Goal: Task Accomplishment & Management: Complete application form

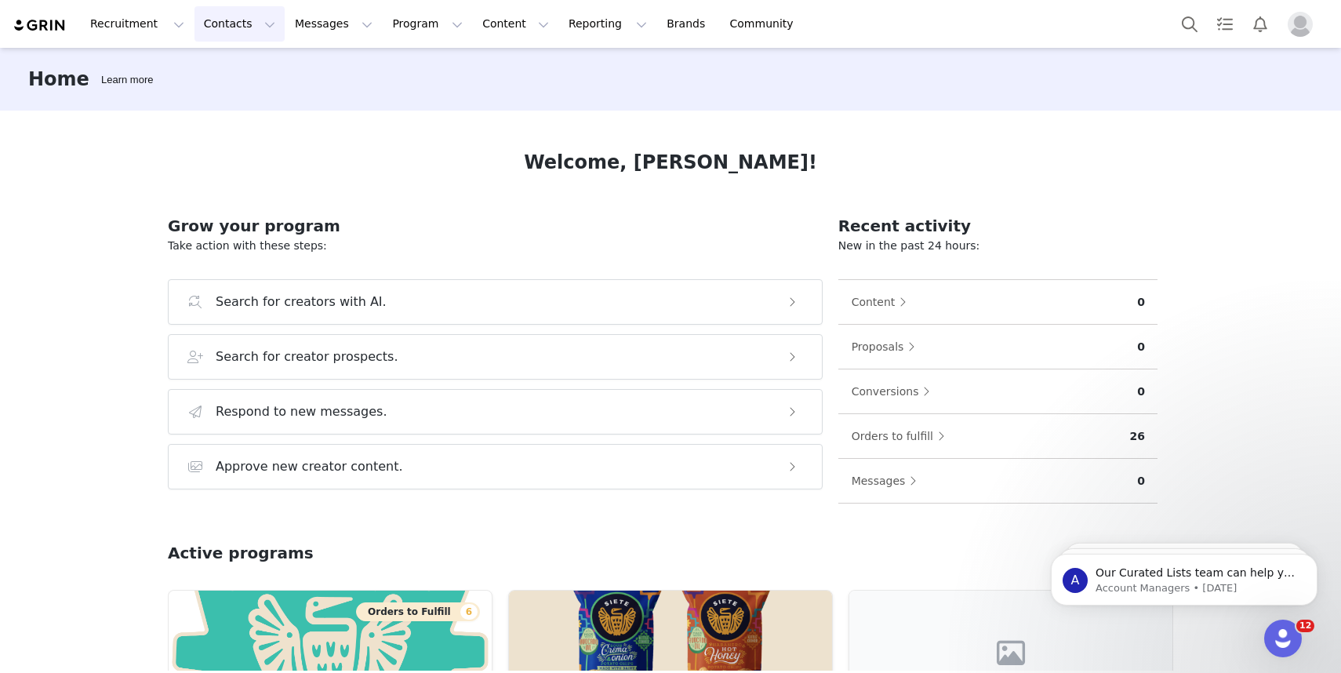
click at [234, 24] on button "Contacts Contacts" at bounding box center [239, 23] width 90 height 35
click at [248, 102] on div "Prospects" at bounding box center [245, 98] width 105 height 16
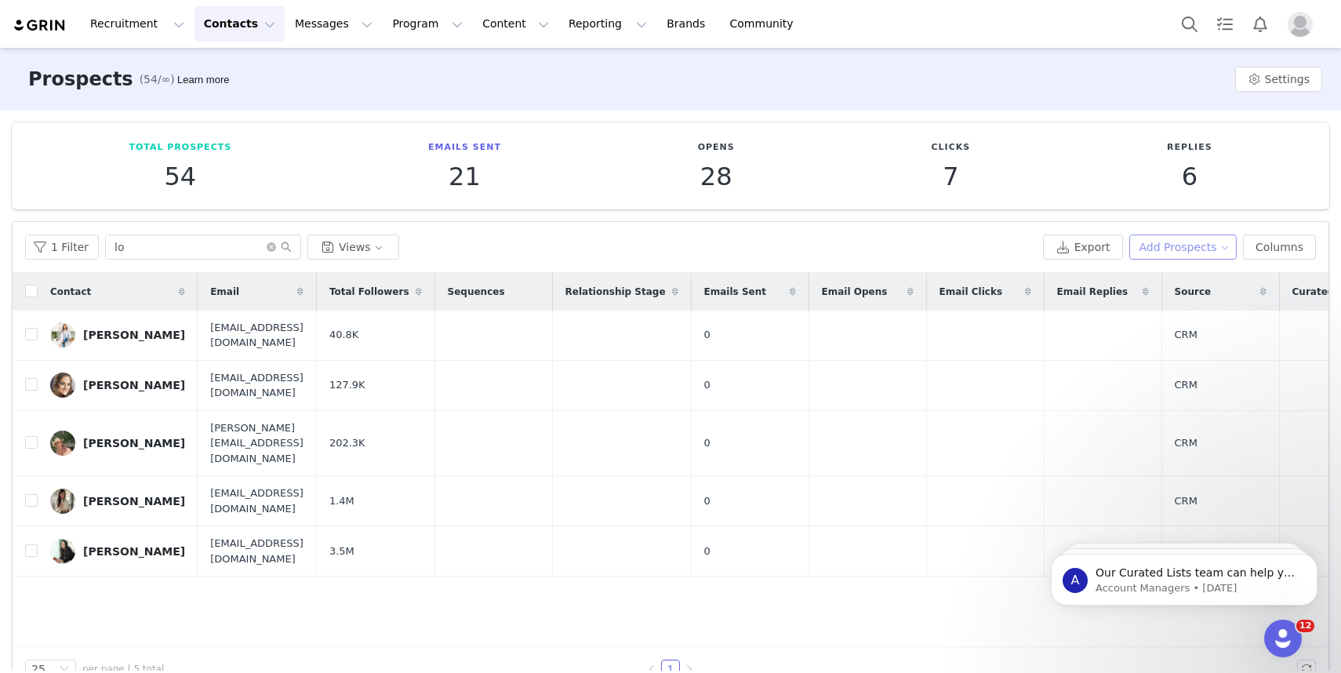
click at [1184, 242] on button "Add Prospects" at bounding box center [1183, 246] width 108 height 25
click at [1159, 270] on span "Add a Prospect" at bounding box center [1184, 278] width 82 height 17
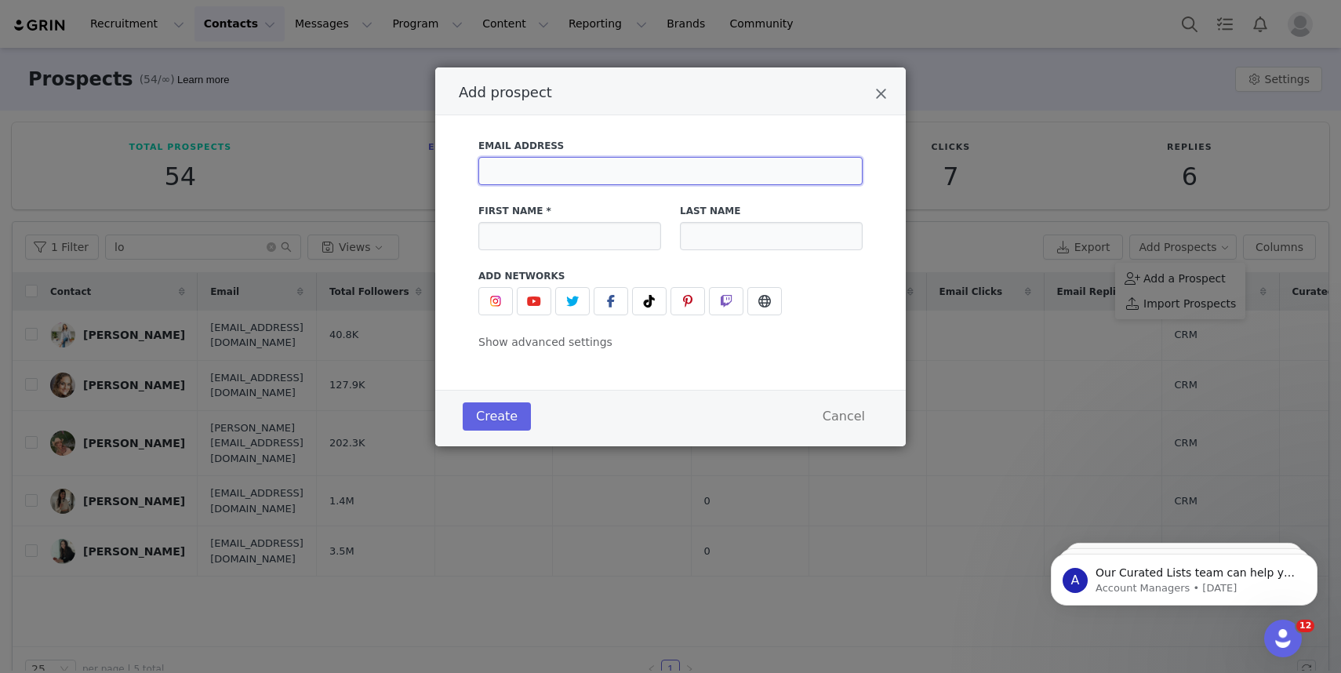
click at [610, 166] on input "Add prospect" at bounding box center [670, 171] width 384 height 28
paste input "TeamSri@select.co"
type input "TeamSri@select.co"
click at [635, 127] on div "Email Address TeamSri@select.co First Name * Last Name Add Networks instagram U…" at bounding box center [670, 252] width 471 height 274
click at [541, 246] on input "Add prospect" at bounding box center [569, 236] width 183 height 28
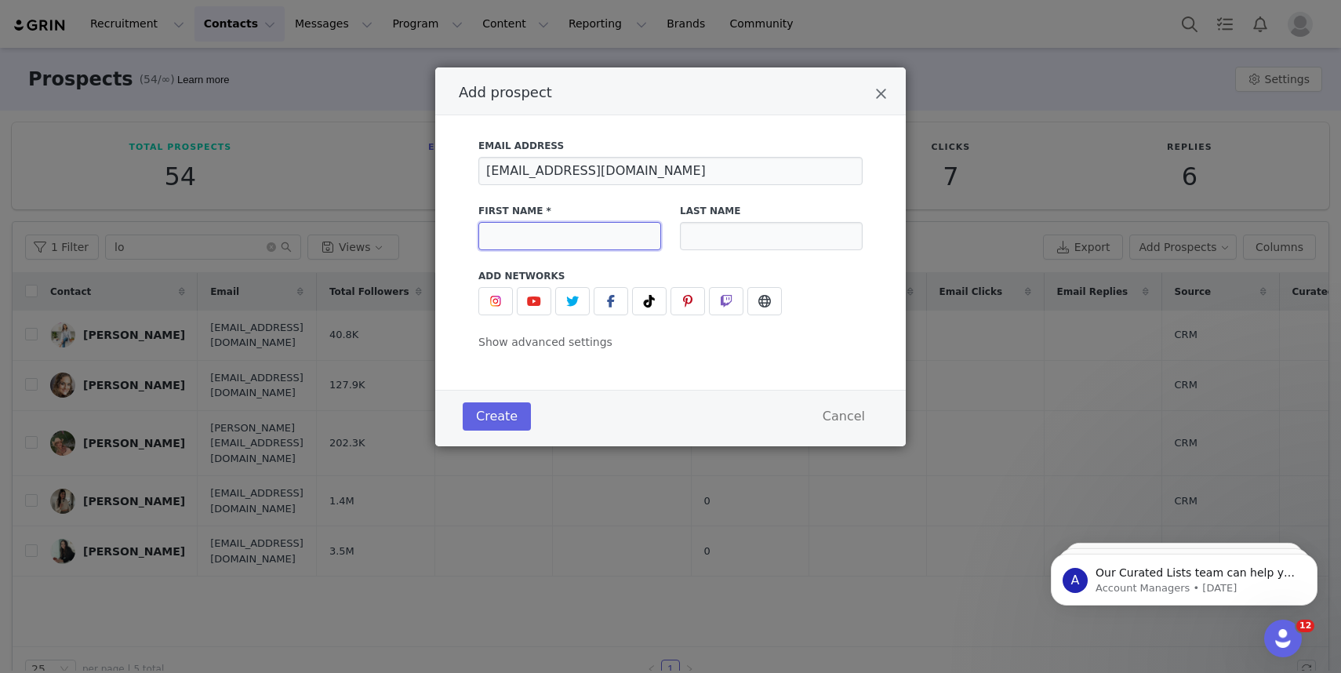
paste input "Sri"
type input "Sri"
click at [757, 236] on input "Add prospect" at bounding box center [771, 236] width 183 height 28
paste input "Ramesh’s"
type input "Ramesh"
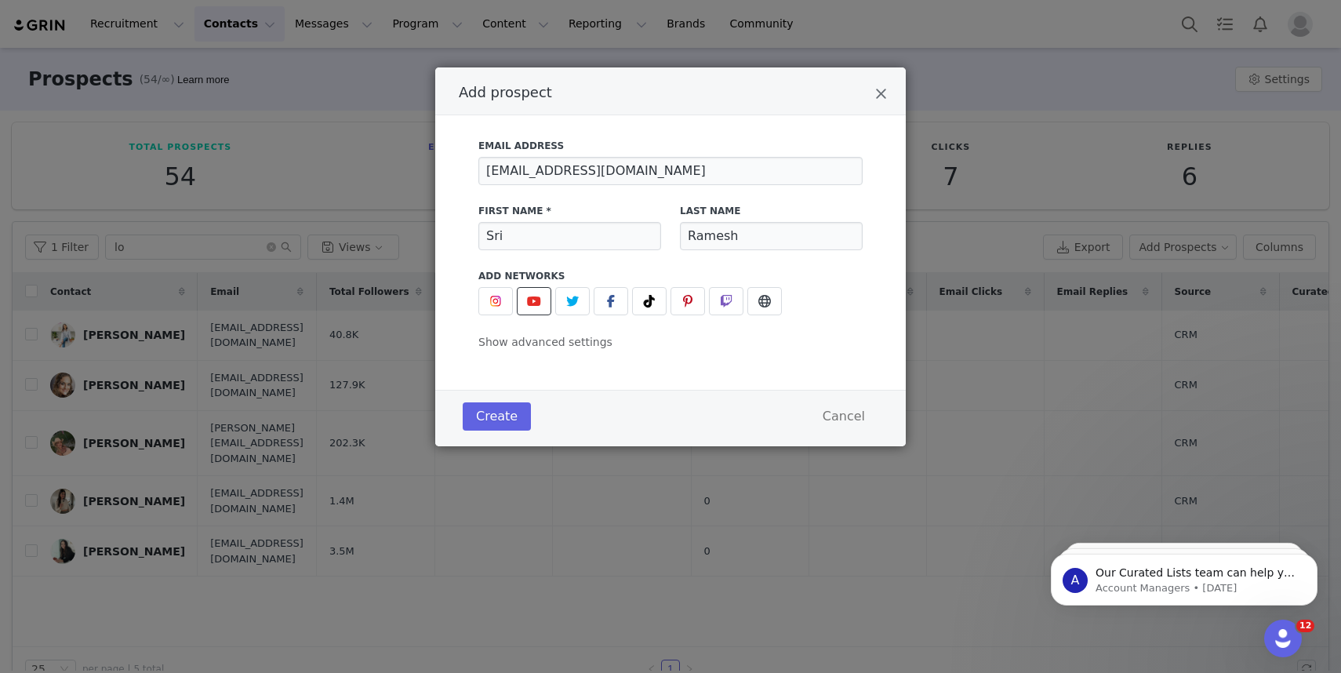
click at [520, 303] on button "Add prospect" at bounding box center [534, 301] width 35 height 28
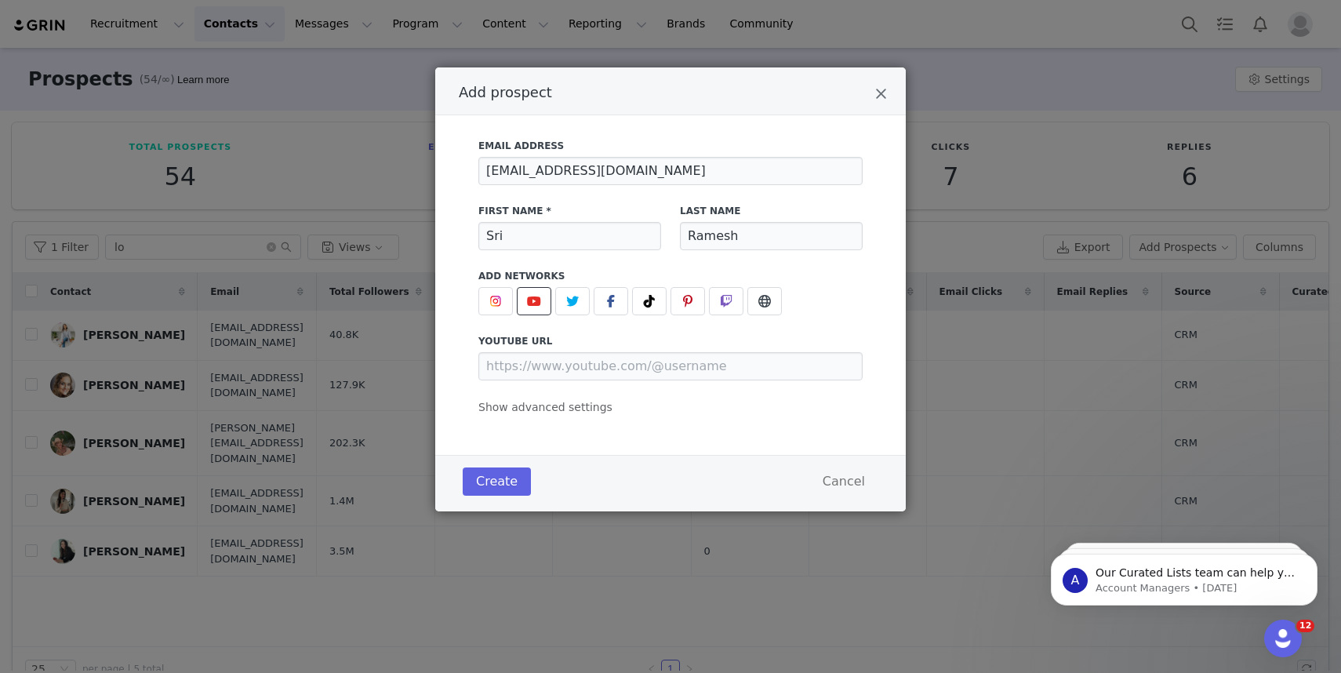
click at [477, 304] on div "Email Address TeamSri@select.co First Name * Sri Last Name Ramesh Add Networks …" at bounding box center [671, 272] width 424 height 286
click at [489, 304] on span "Add prospect" at bounding box center [495, 301] width 19 height 19
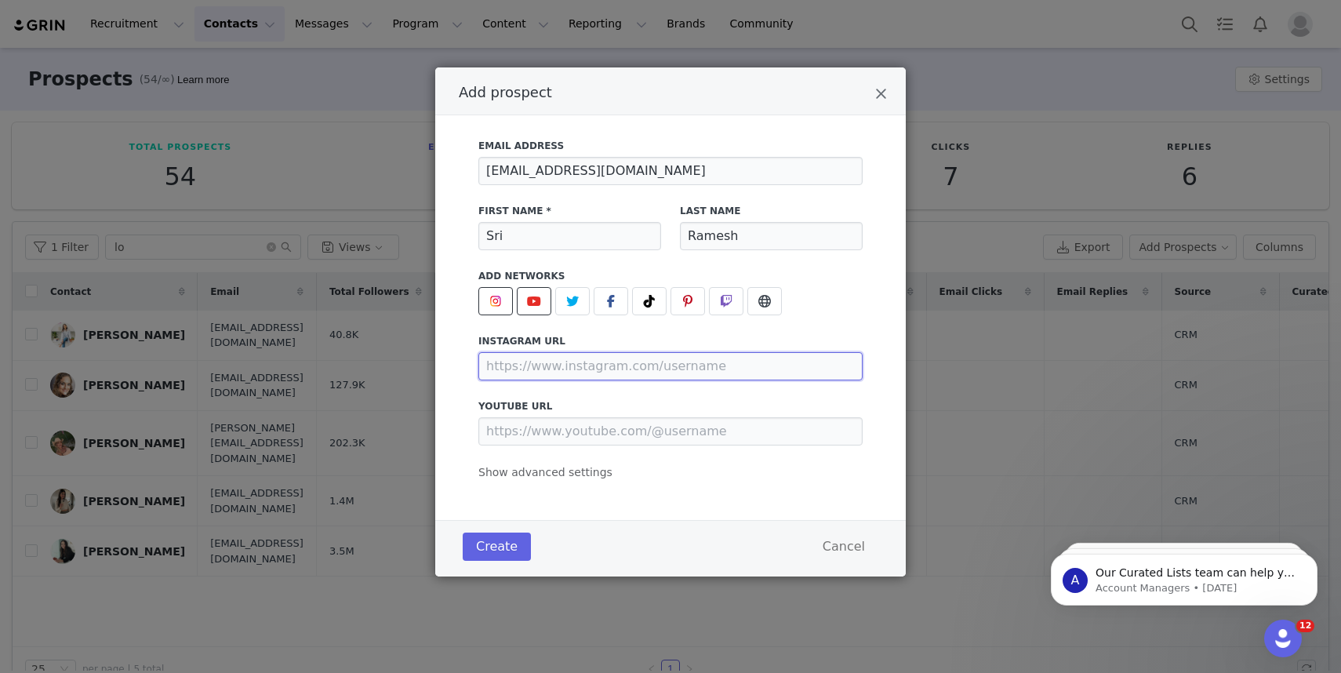
click at [541, 371] on input "Add prospect" at bounding box center [670, 366] width 384 height 28
paste input "https://www.instagram.com/sriiramesh/?hl=en"
type input "https://www.instagram.com/sriiramesh/"
click at [499, 549] on button "Create" at bounding box center [497, 547] width 68 height 28
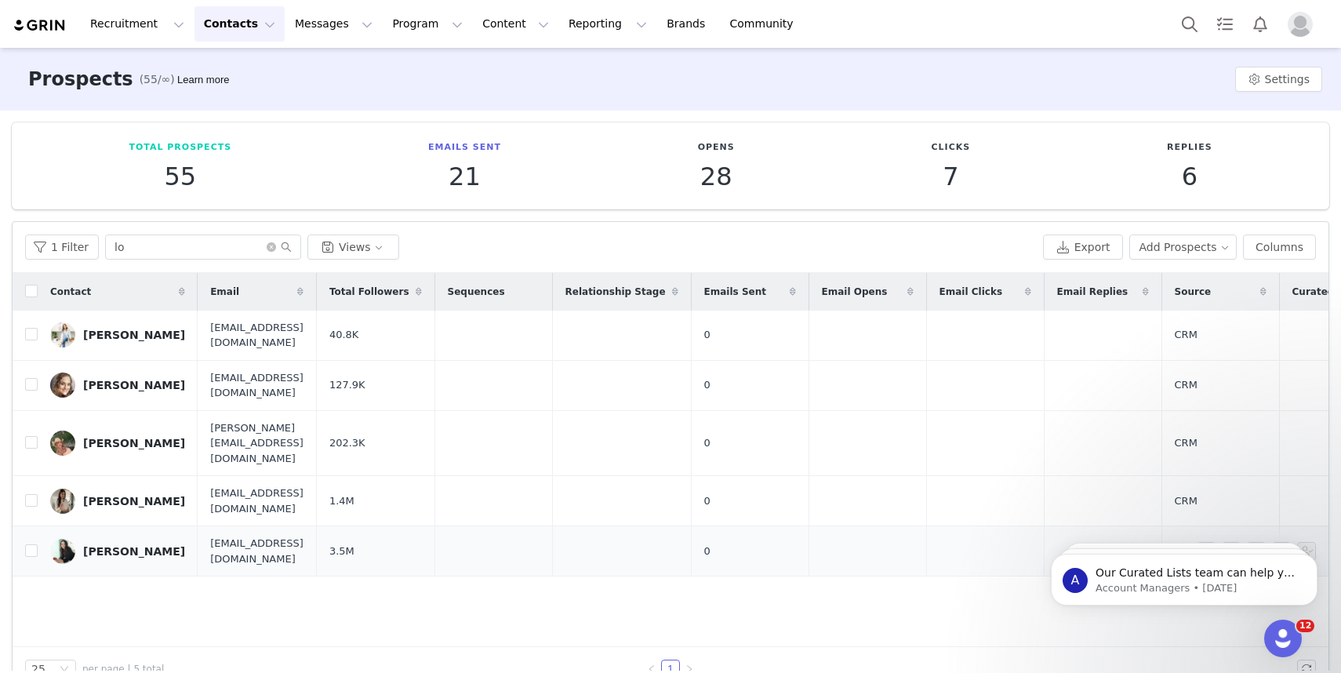
click at [143, 545] on div "[PERSON_NAME]" at bounding box center [134, 551] width 102 height 13
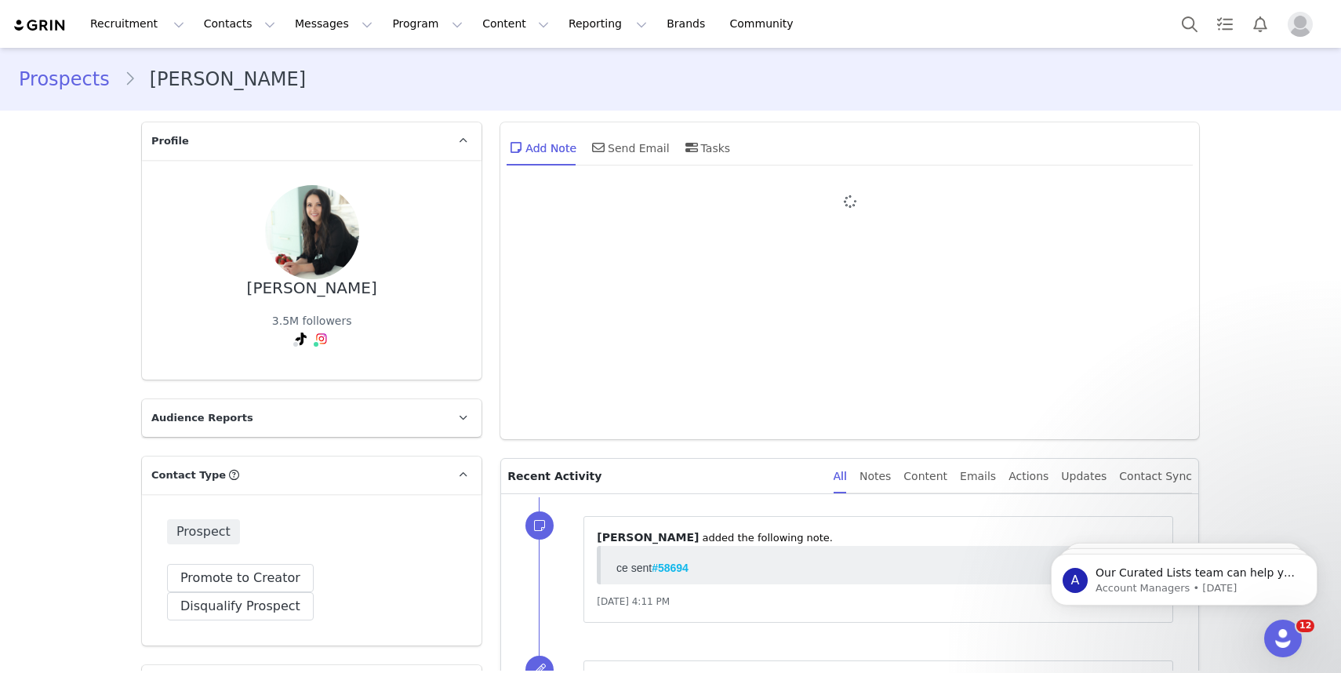
type input "+1 ([GEOGRAPHIC_DATA])"
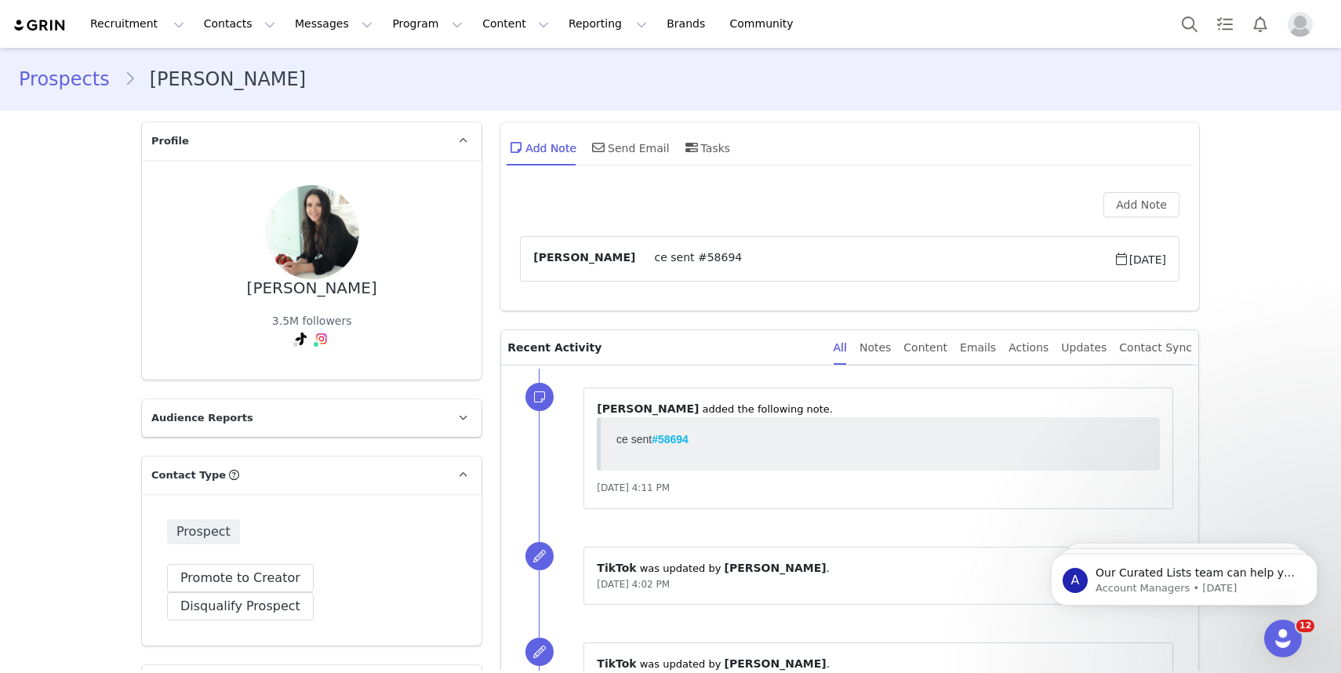
click at [72, 82] on link "Prospects" at bounding box center [71, 79] width 105 height 28
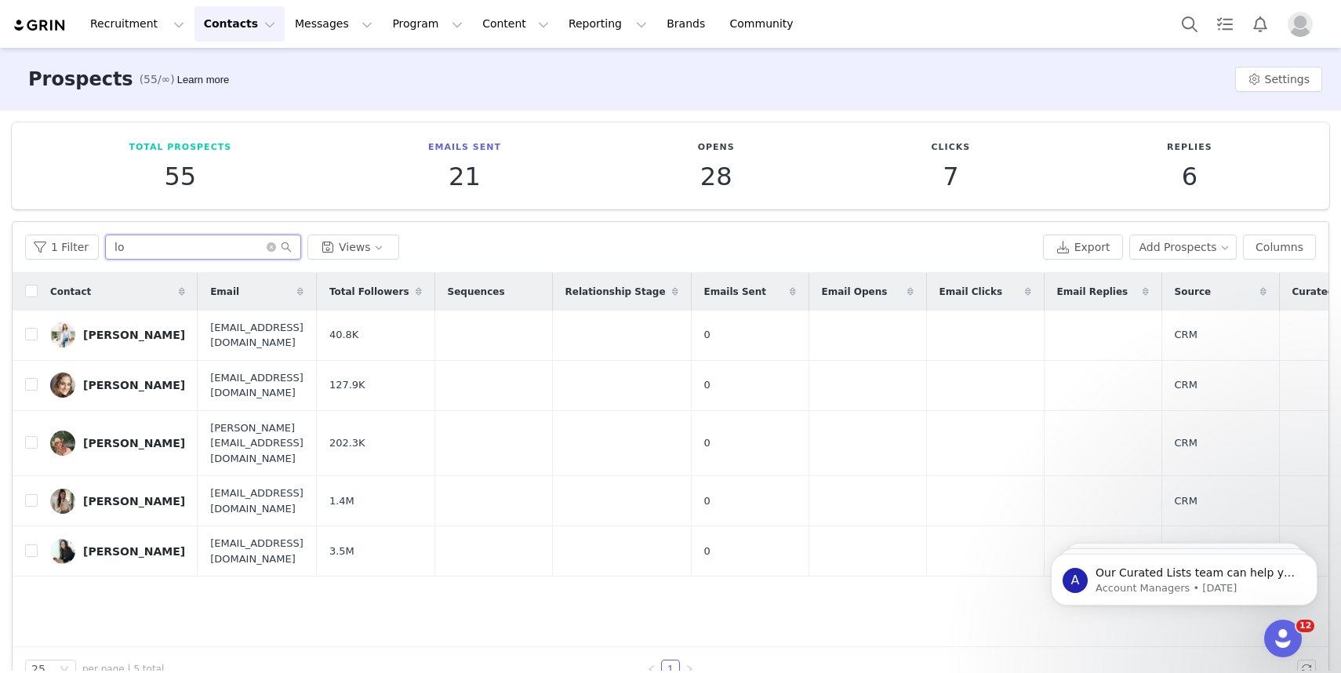
click at [261, 253] on input "lo" at bounding box center [203, 246] width 196 height 25
click at [267, 248] on icon "icon: close-circle" at bounding box center [271, 246] width 9 height 9
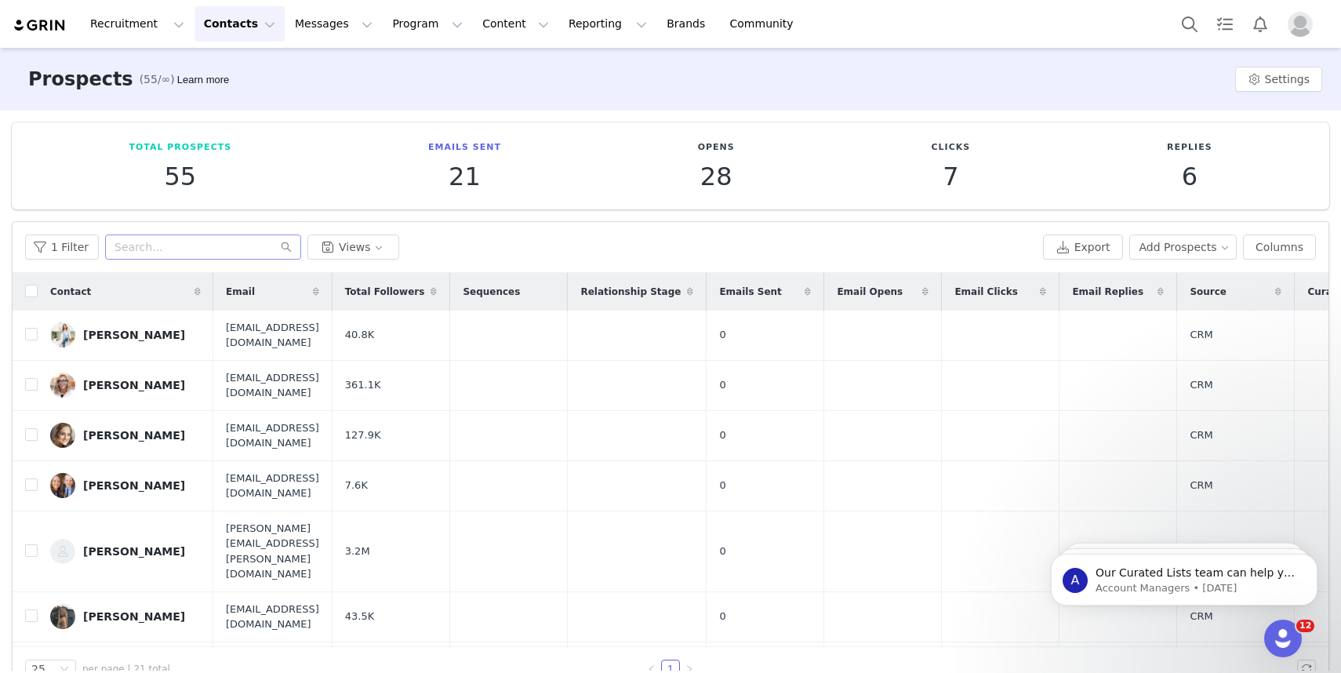
click at [450, 249] on div "1 Filter Views" at bounding box center [531, 246] width 1012 height 25
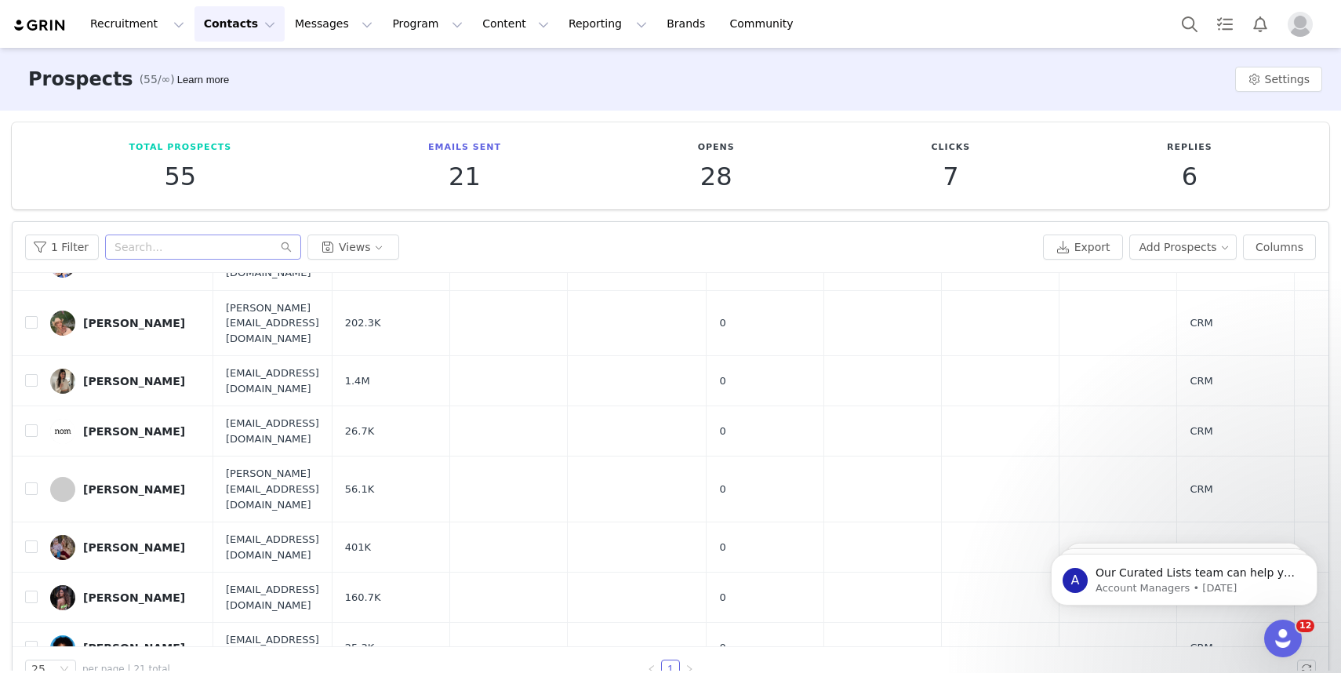
scroll to position [32, 0]
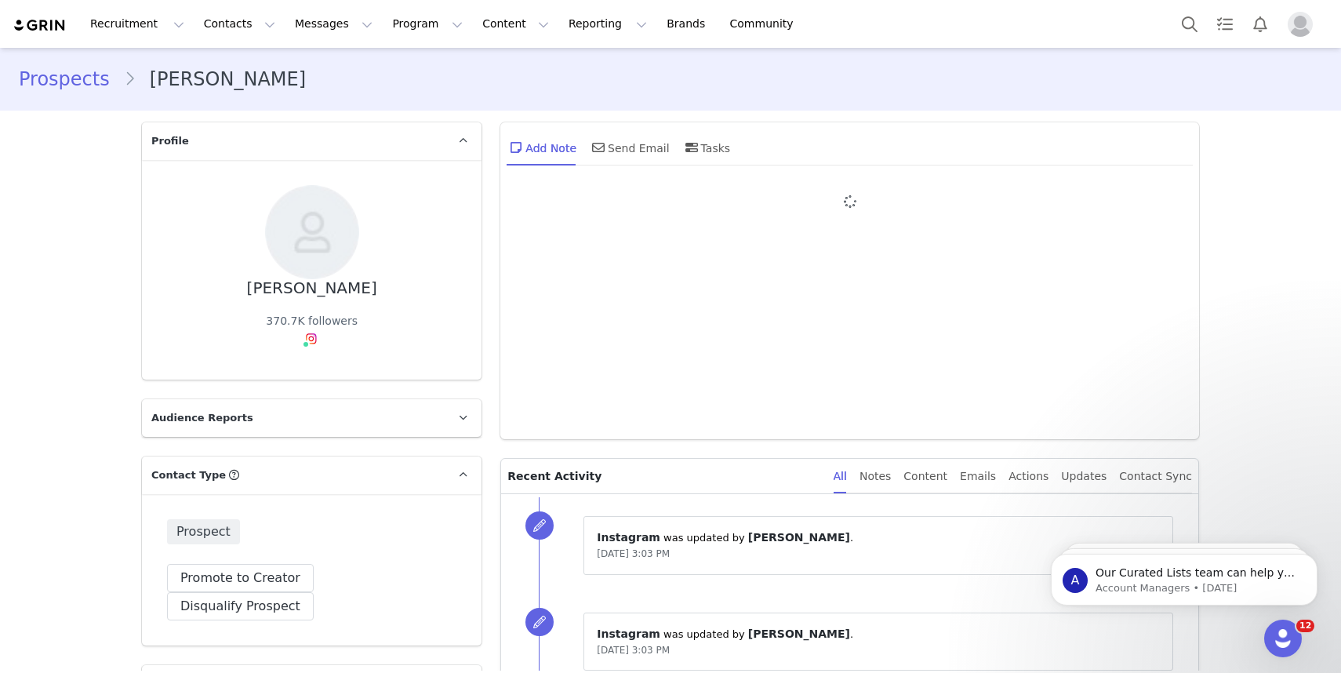
type input "+1 ([GEOGRAPHIC_DATA])"
select select
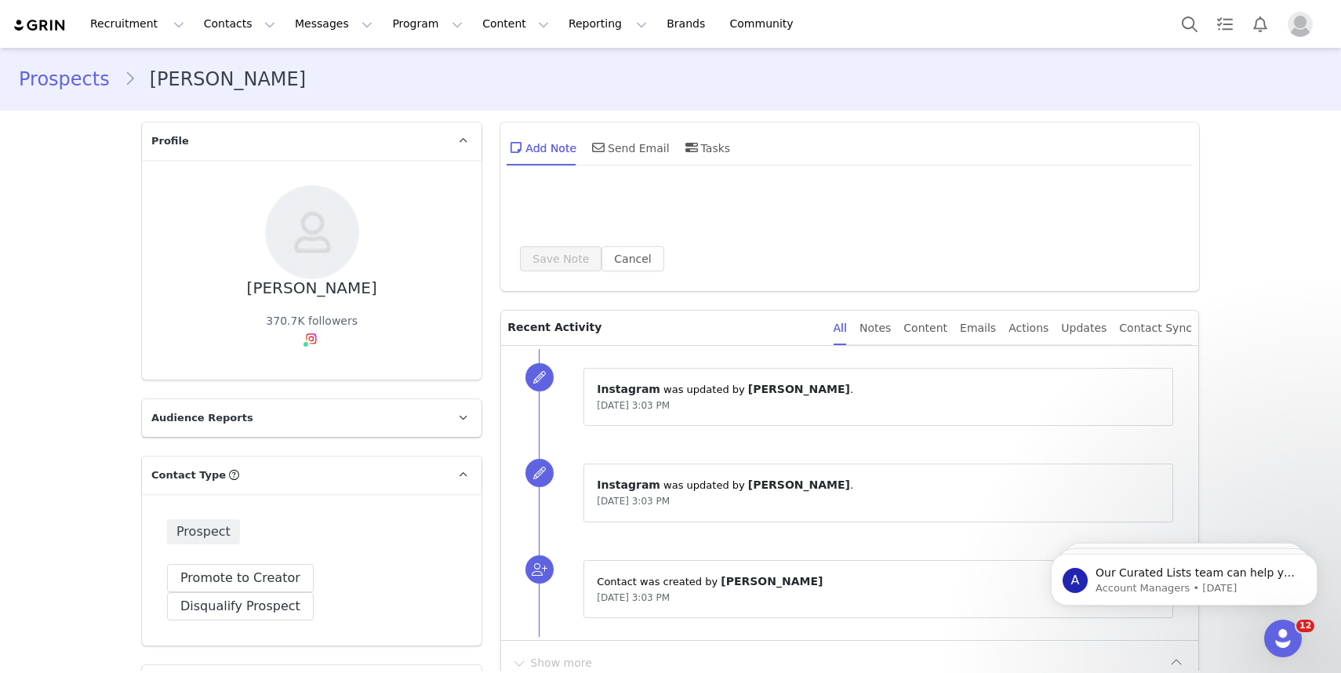
type input "+1 ([GEOGRAPHIC_DATA])"
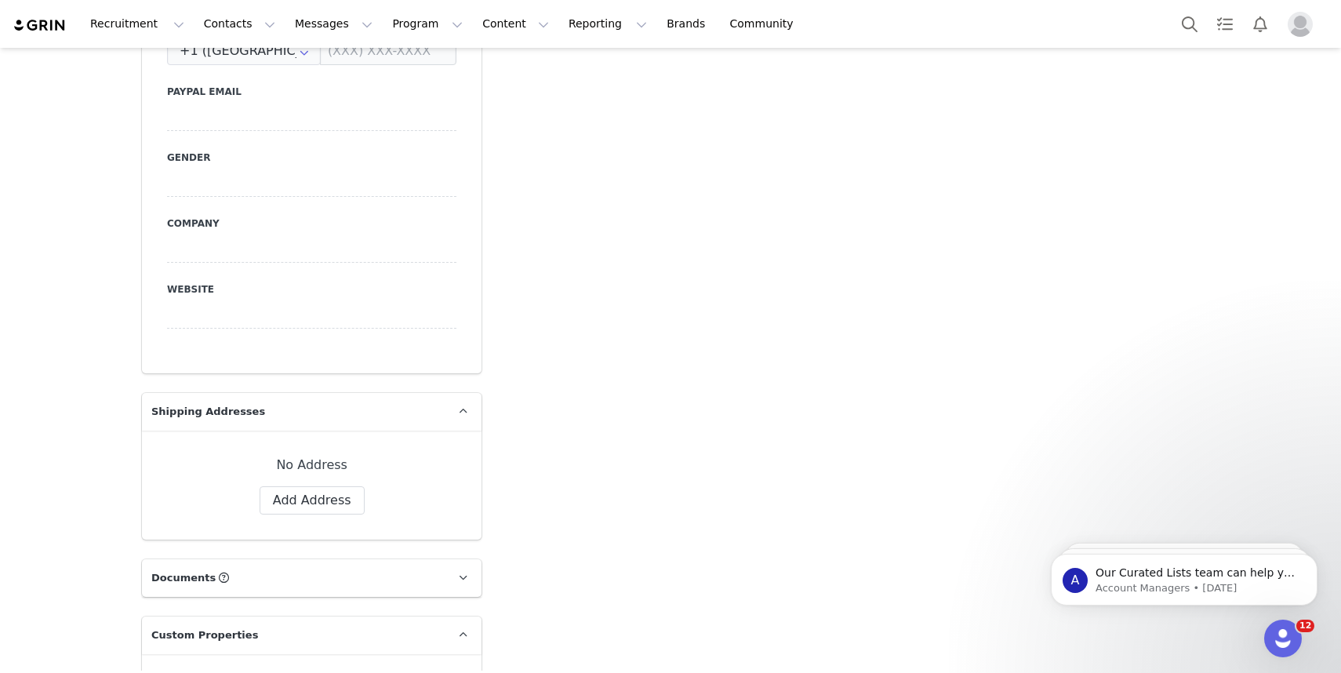
scroll to position [929, 0]
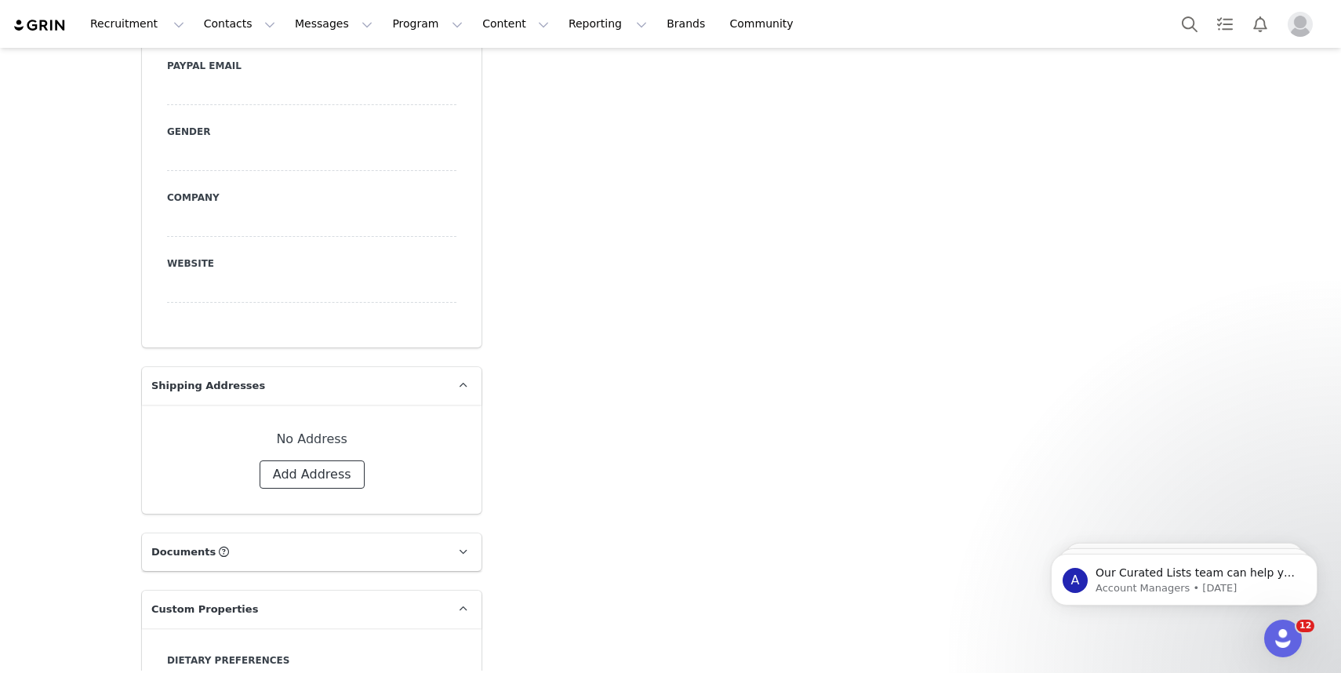
click at [346, 460] on button "Add Address" at bounding box center [312, 474] width 105 height 28
select select
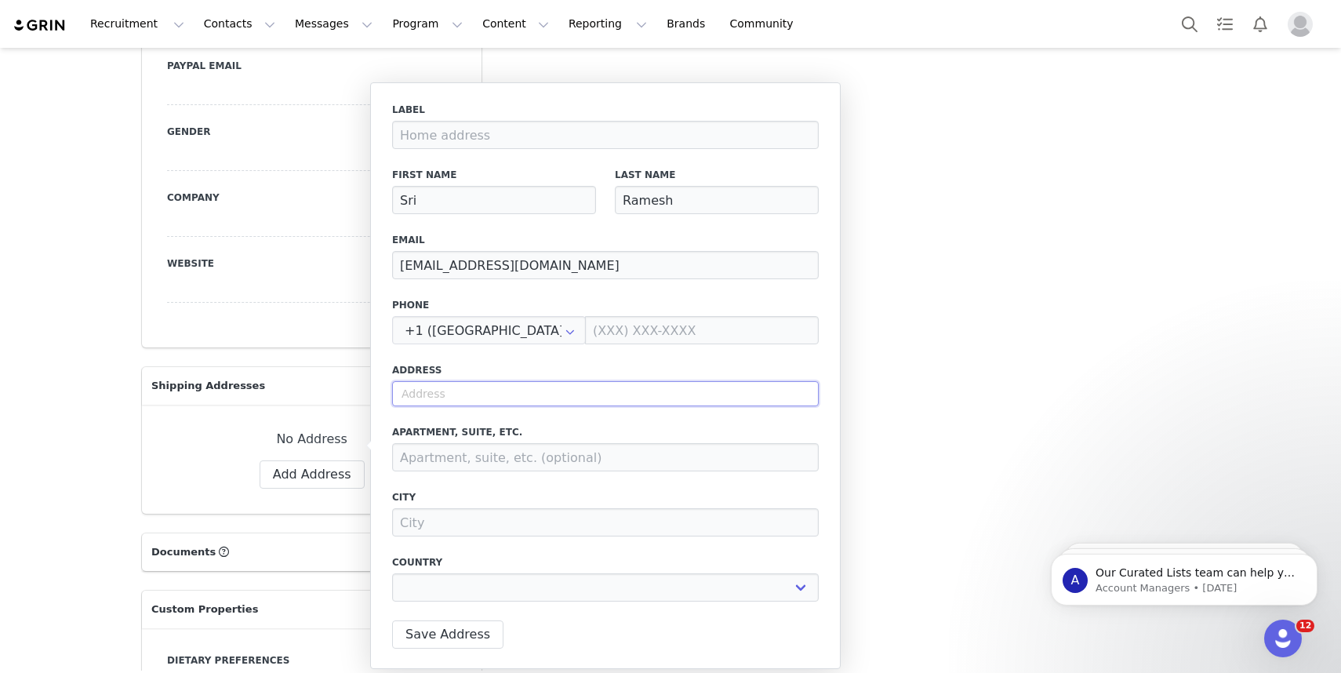
click at [505, 388] on input "text" at bounding box center [605, 393] width 427 height 25
paste input "5047 Bakman Ave,"
type input "5047 Bakman Ave,"
select select
type input "5047 Bakman Ave"
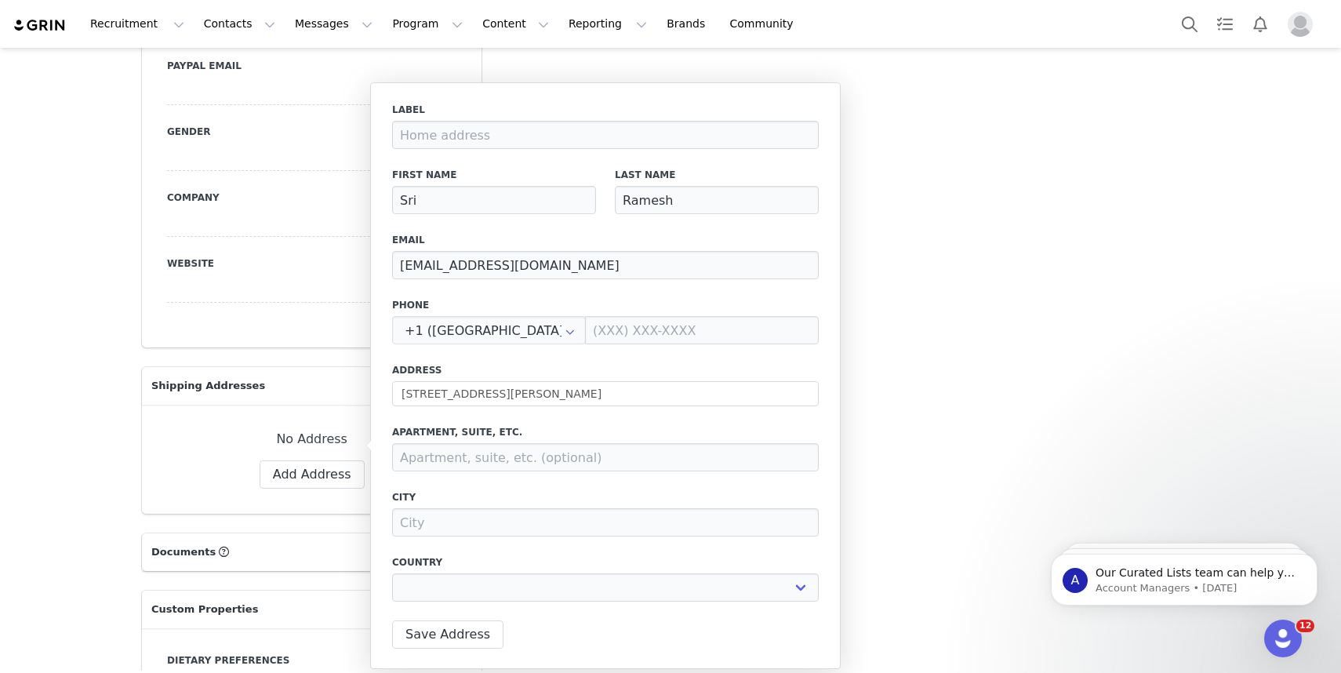
type input "Los Angeles"
select select "[object Object]"
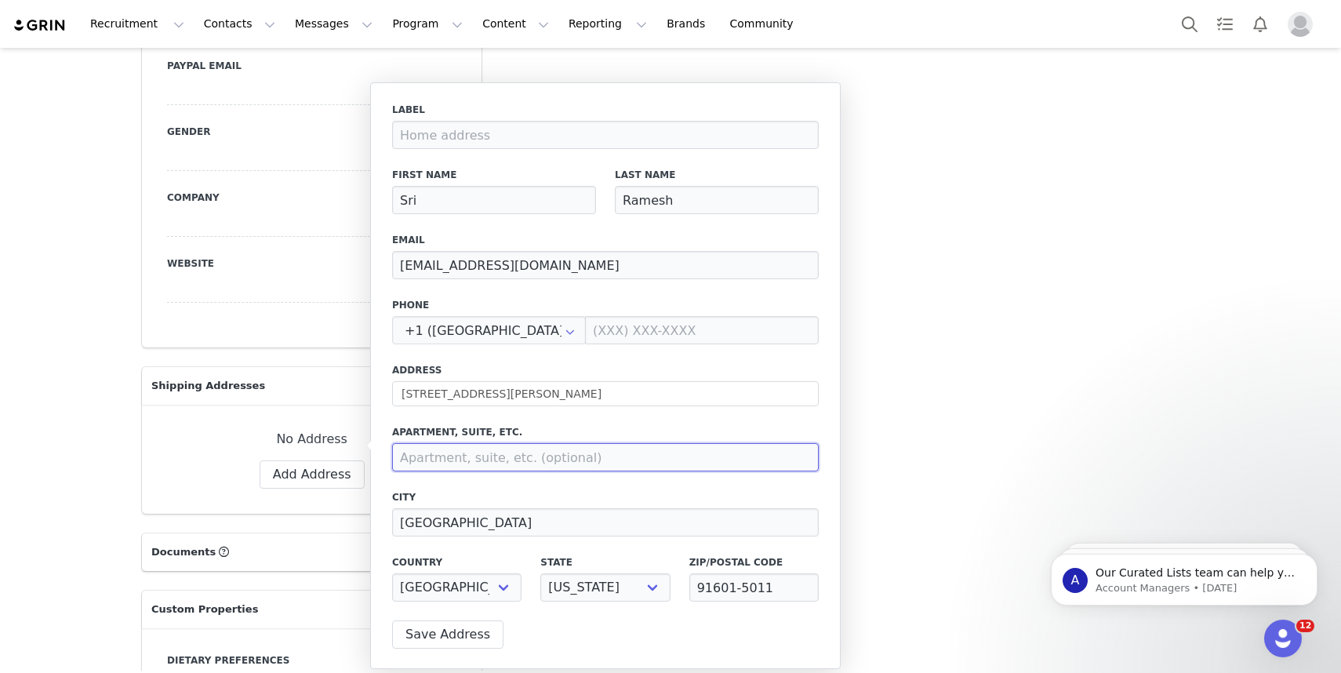
click at [438, 459] on input at bounding box center [605, 457] width 427 height 28
paste input "Apt. 103"
type input "Apt. 103"
click at [482, 633] on button "Save Address" at bounding box center [447, 634] width 111 height 28
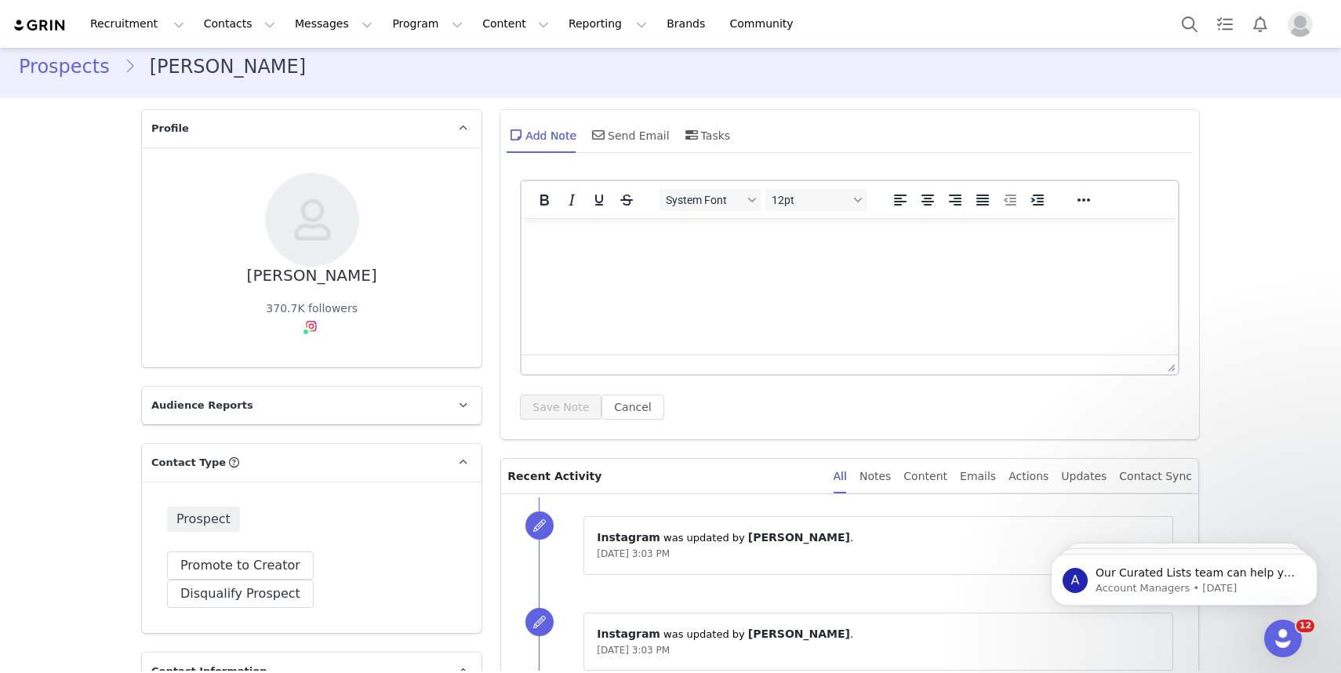
scroll to position [9, 0]
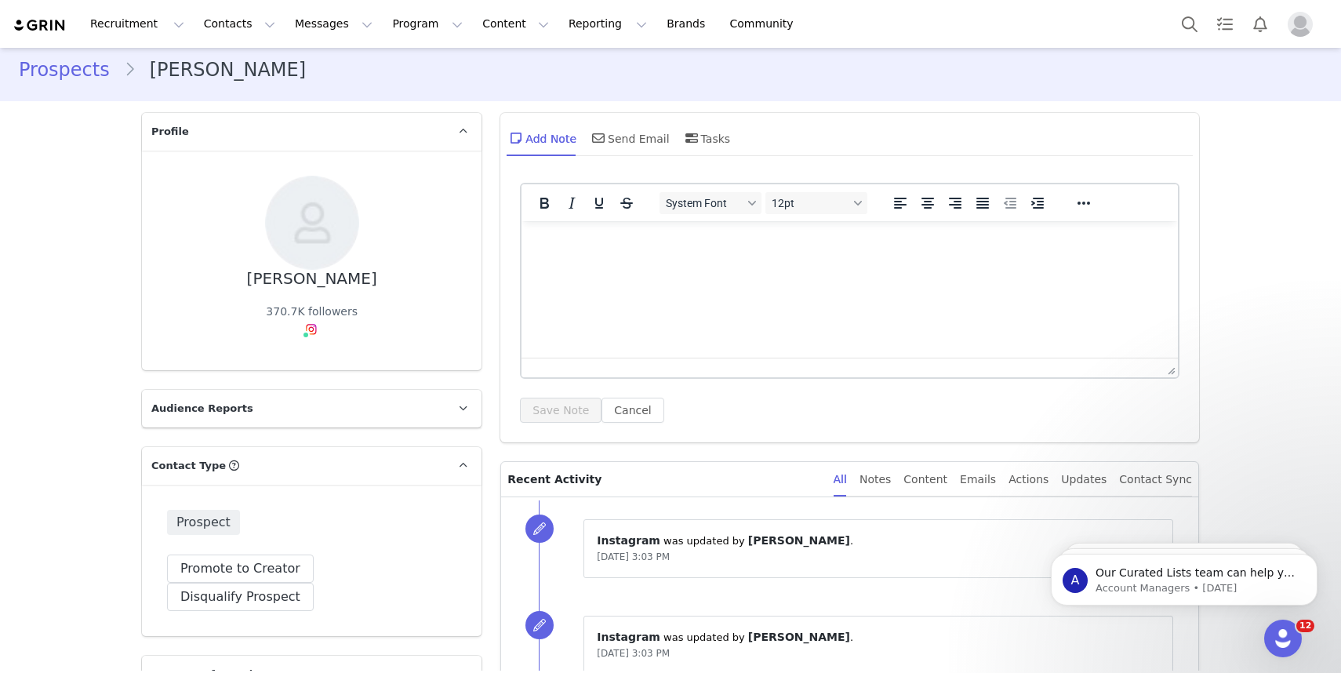
click at [670, 254] on html at bounding box center [850, 242] width 656 height 42
click at [558, 419] on button "Save Note" at bounding box center [561, 410] width 82 height 25
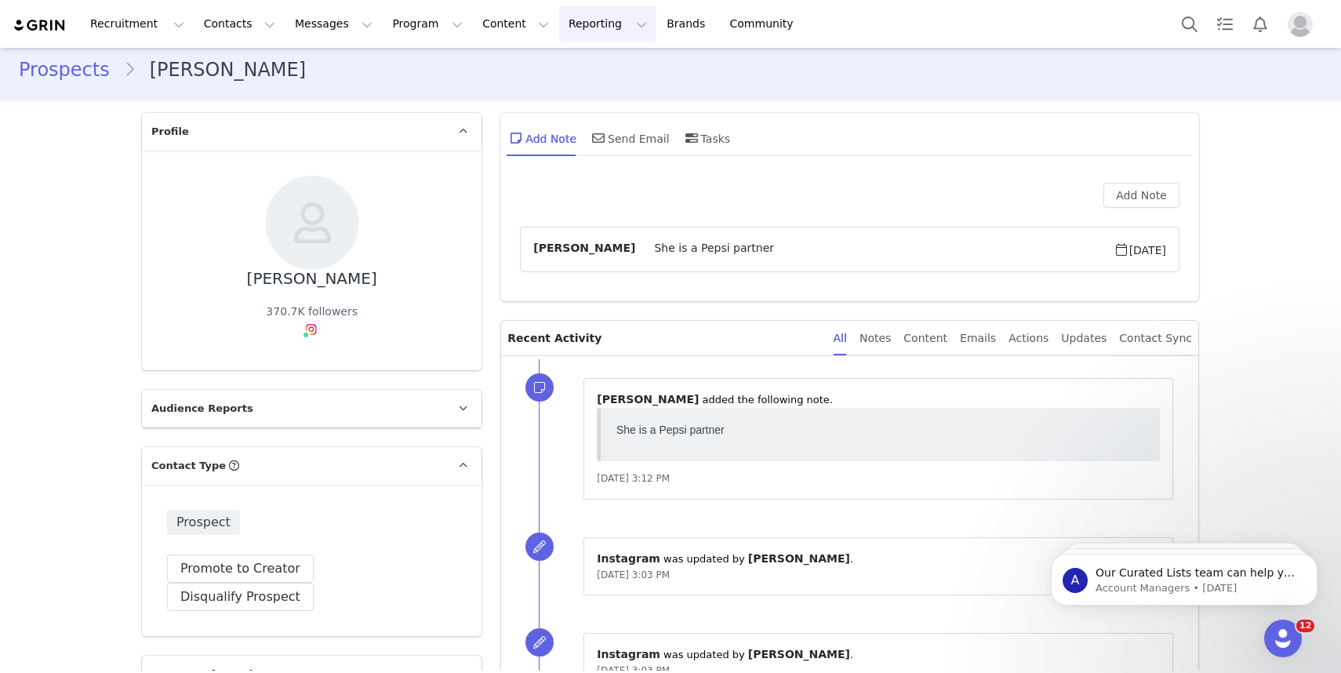
scroll to position [0, 0]
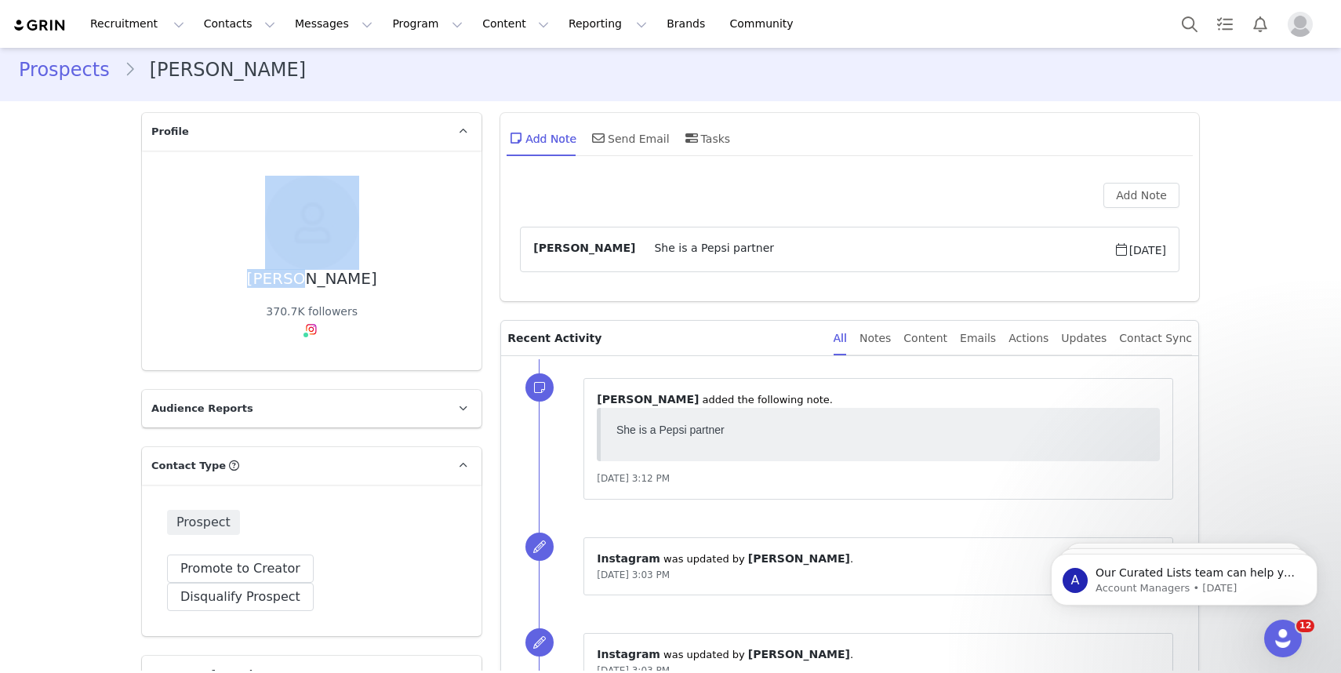
drag, startPoint x: 370, startPoint y: 282, endPoint x: 308, endPoint y: 284, distance: 62.0
click at [308, 284] on div "Sri Ramesh 370.7K followers" at bounding box center [311, 260] width 289 height 169
click at [308, 284] on div "Sri Ramesh" at bounding box center [312, 279] width 130 height 18
drag, startPoint x: 365, startPoint y: 279, endPoint x: 310, endPoint y: 278, distance: 55.7
click at [310, 278] on div "Sri Ramesh 370.7K followers" at bounding box center [311, 260] width 289 height 169
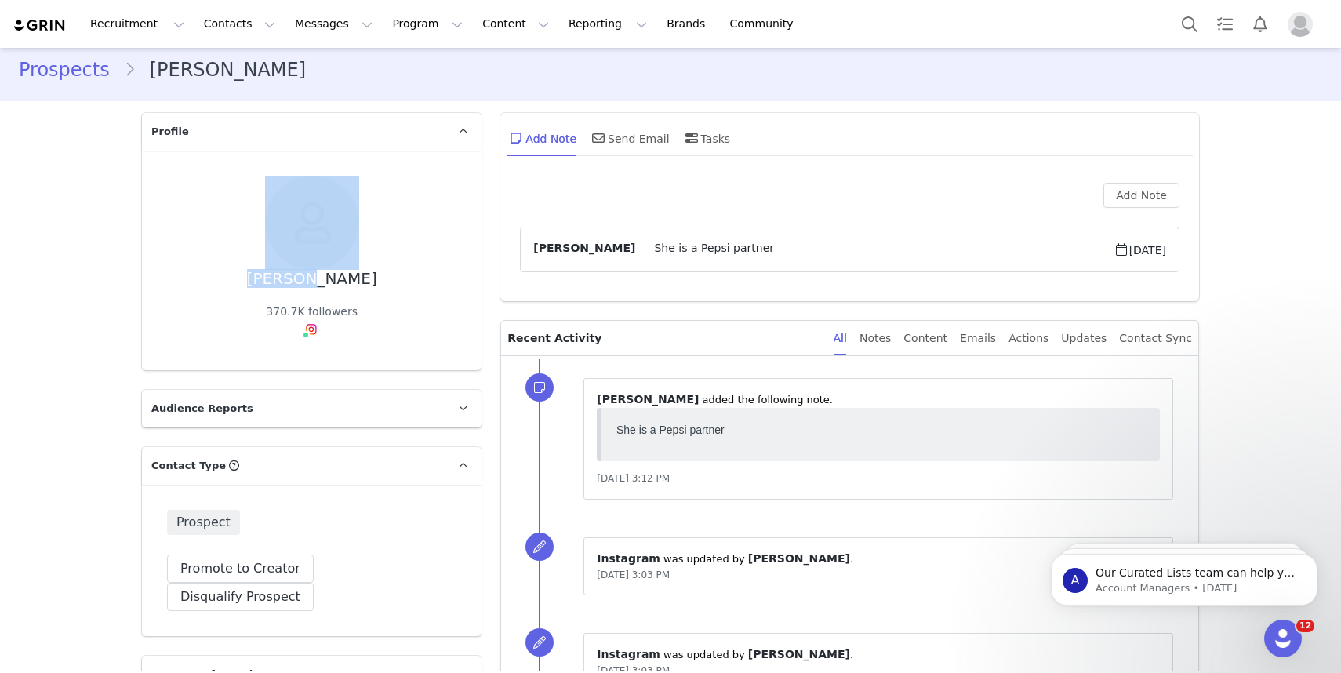
click at [310, 278] on div "Sri Ramesh" at bounding box center [312, 279] width 130 height 18
drag, startPoint x: 398, startPoint y: 283, endPoint x: 318, endPoint y: 282, distance: 79.2
click at [318, 282] on div "Sri Ramesh 370.7K followers" at bounding box center [311, 260] width 289 height 169
click at [369, 289] on div "Sri Ramesh 370.7K followers" at bounding box center [311, 260] width 289 height 169
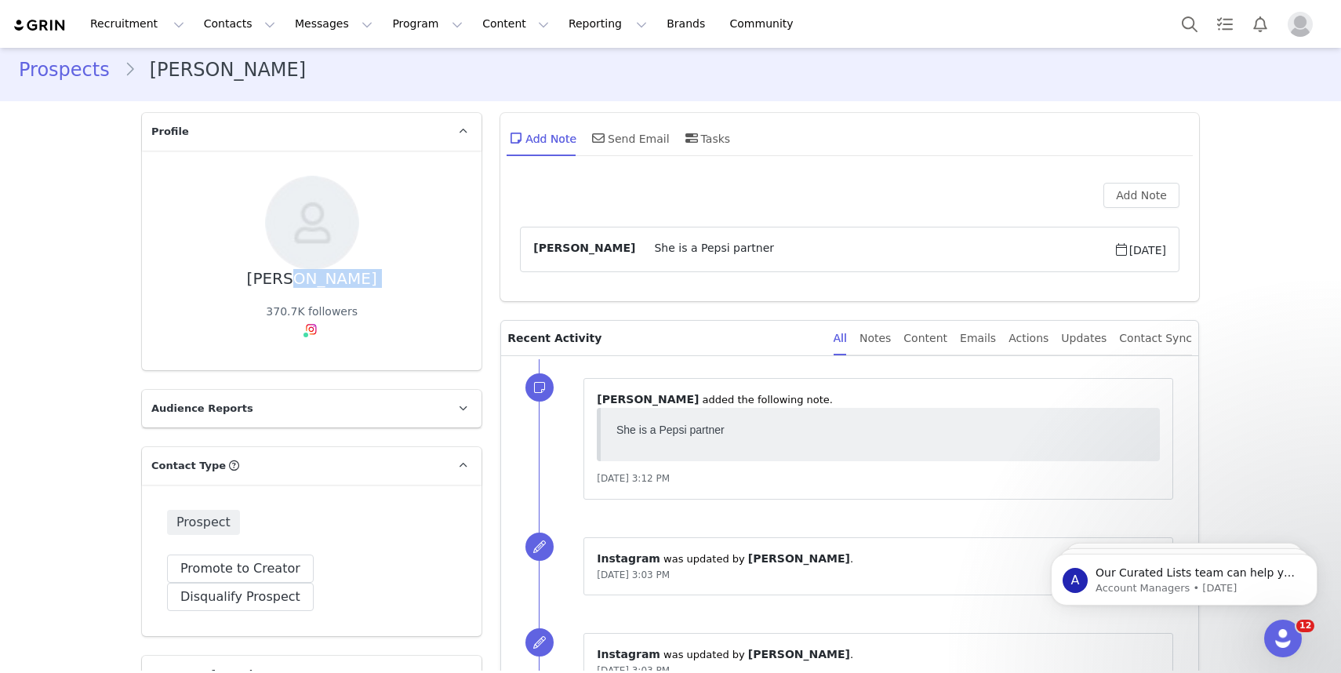
drag, startPoint x: 369, startPoint y: 289, endPoint x: 321, endPoint y: 276, distance: 49.5
click at [321, 276] on div "Sri Ramesh 370.7K followers" at bounding box center [311, 260] width 289 height 169
copy div "Ramesh"
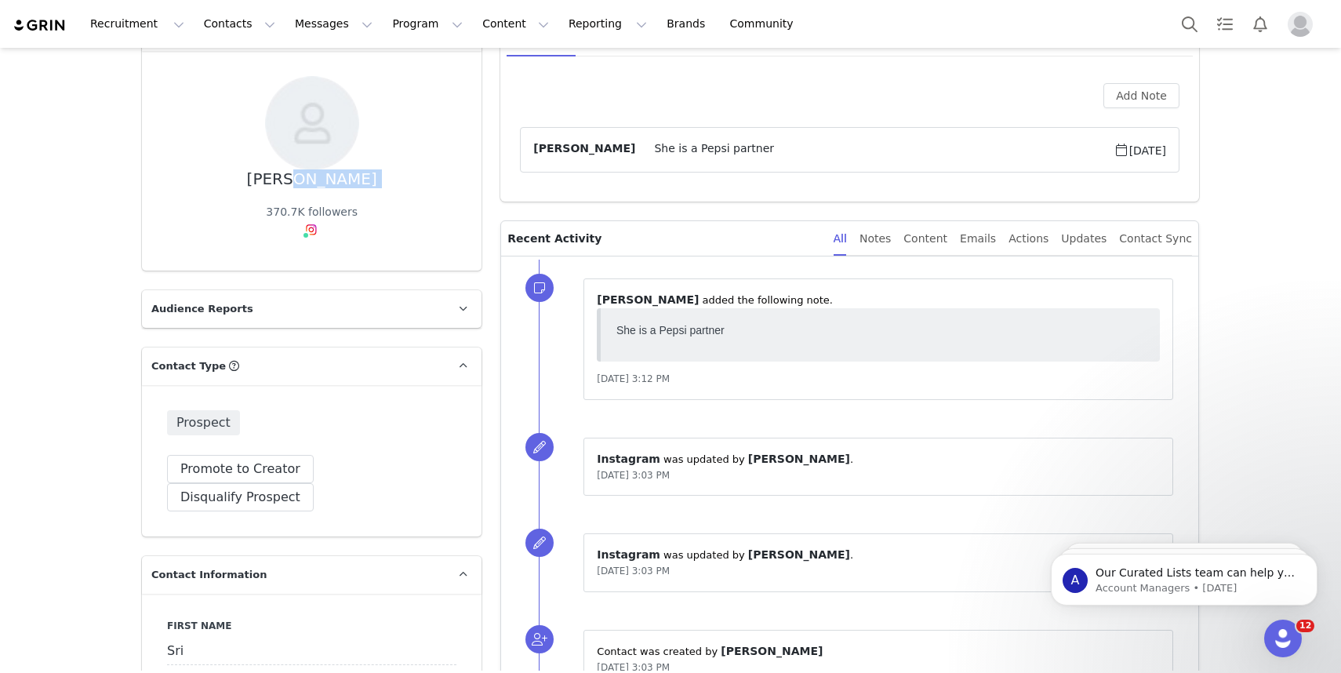
scroll to position [111, 0]
click at [738, 163] on article "Samantha Hernandez She is a Pepsi partner Aug 31, 2025" at bounding box center [850, 147] width 660 height 45
click at [741, 149] on span "She is a Pepsi partner" at bounding box center [874, 148] width 478 height 19
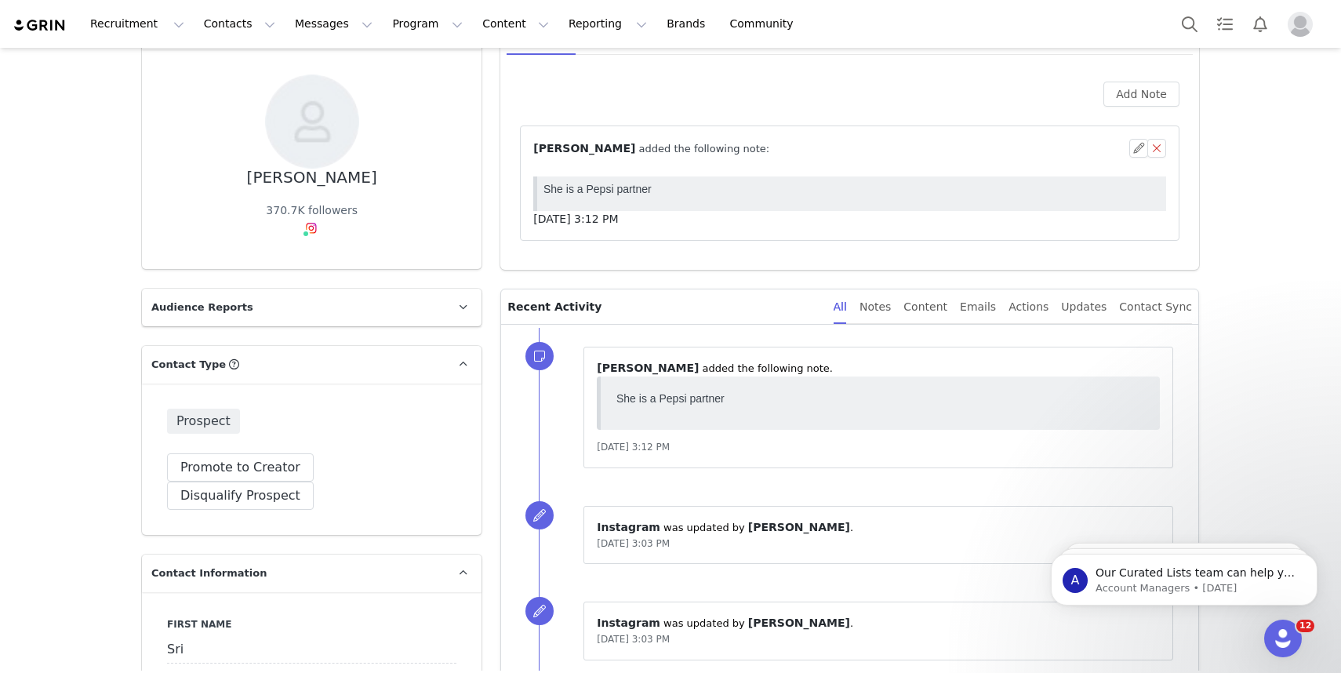
scroll to position [0, 0]
click at [724, 187] on p "She is a Pepsi partner" at bounding box center [851, 189] width 616 height 13
click at [1134, 147] on button "button" at bounding box center [1138, 148] width 19 height 19
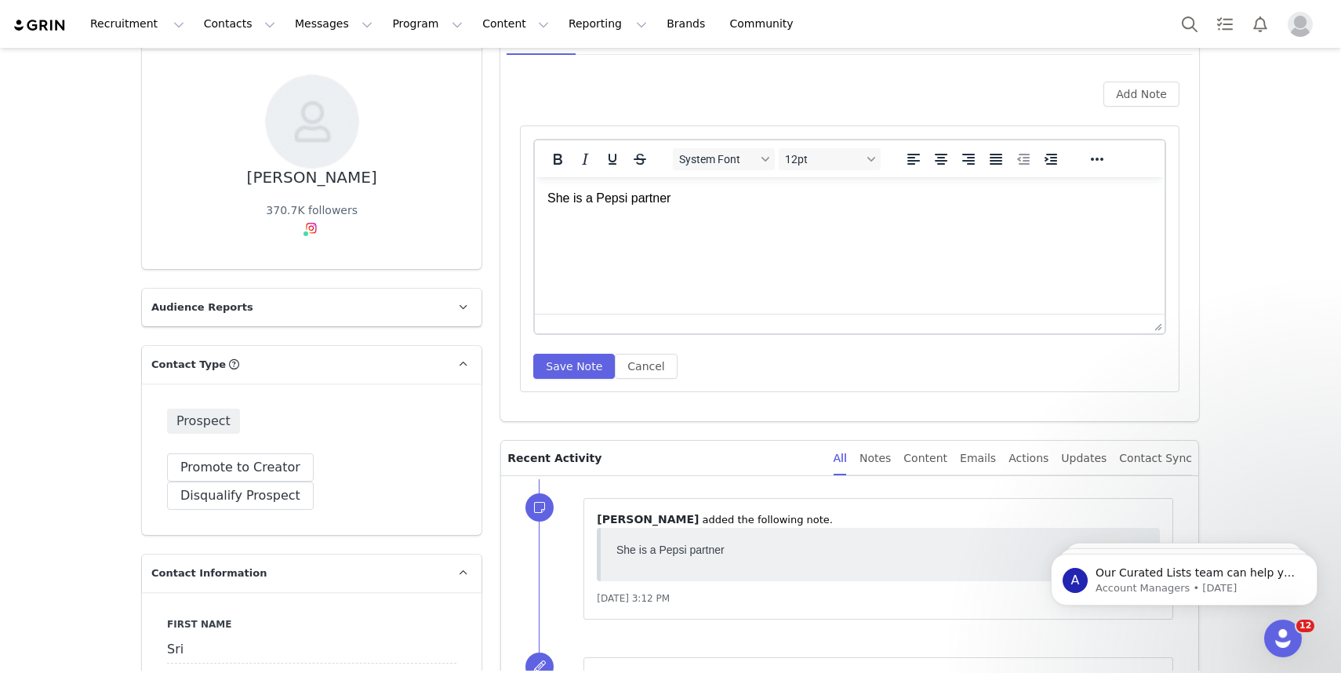
click at [595, 199] on p "She is a Pepsi partner" at bounding box center [849, 198] width 605 height 17
click at [685, 194] on p "She is a "Pepsi partner" at bounding box center [849, 198] width 605 height 17
click at [603, 199] on p "She is a "Pepsi partner" at bounding box center [849, 198] width 605 height 17
click at [737, 209] on html "She is a Pepsi partner" at bounding box center [850, 198] width 630 height 42
click at [584, 354] on button "Save Note" at bounding box center [574, 366] width 82 height 25
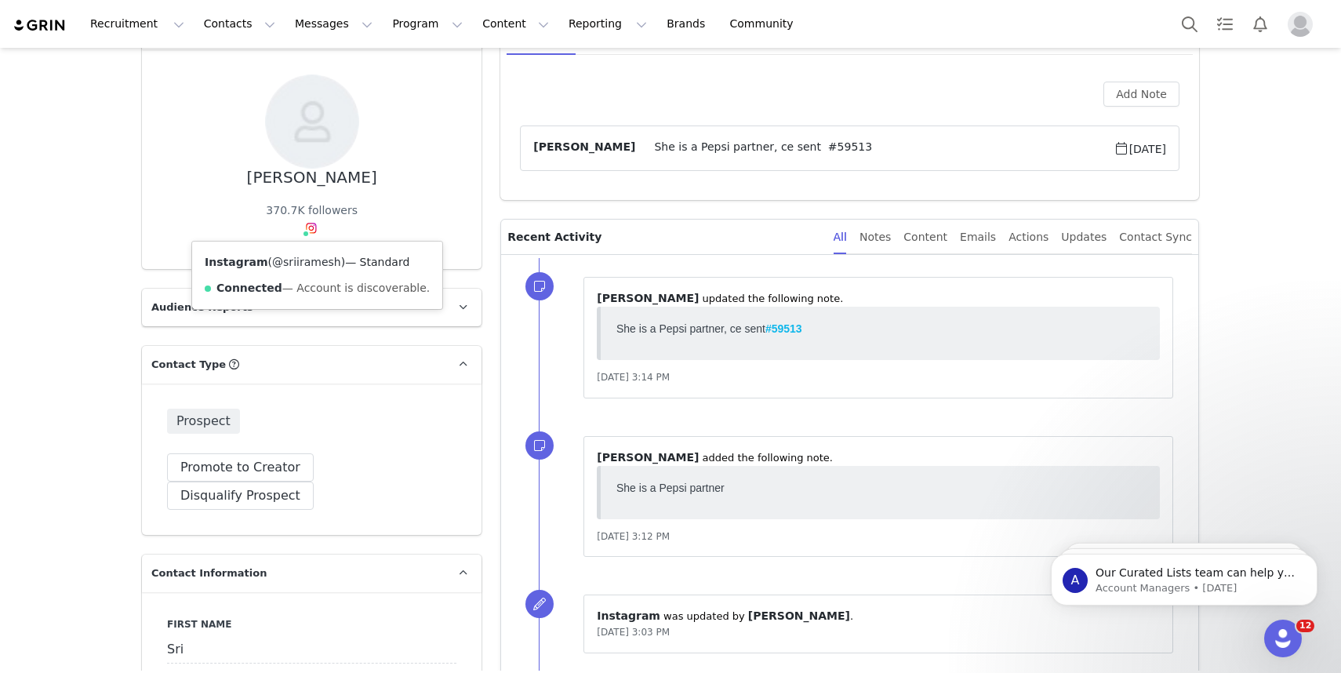
drag, startPoint x: 341, startPoint y: 264, endPoint x: 272, endPoint y: 262, distance: 69.1
click at [271, 262] on span "( @sriiramesh )" at bounding box center [307, 262] width 78 height 13
copy span "@sriiramesh )"
